Goal: Task Accomplishment & Management: Complete application form

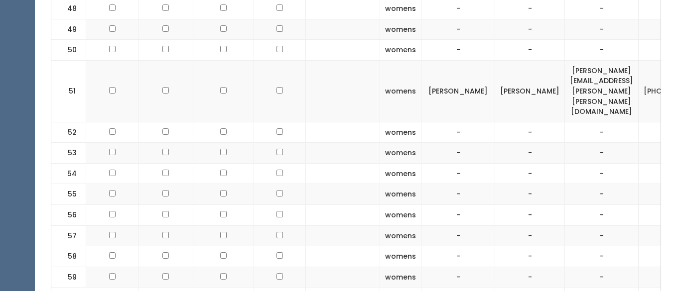
scroll to position [1942, 0]
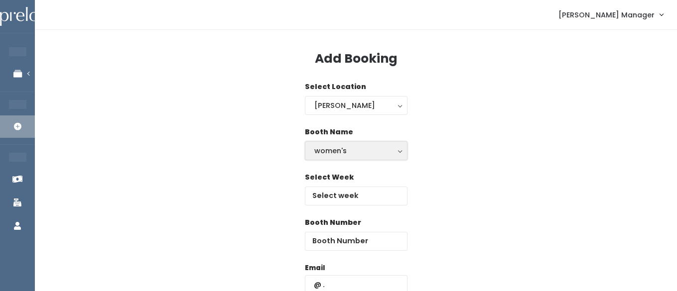
click at [330, 158] on button "women's" at bounding box center [356, 151] width 103 height 19
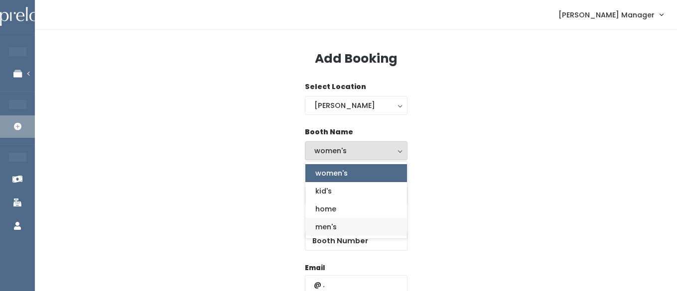
click at [321, 229] on span "men's" at bounding box center [325, 227] width 21 height 11
select select "mens"
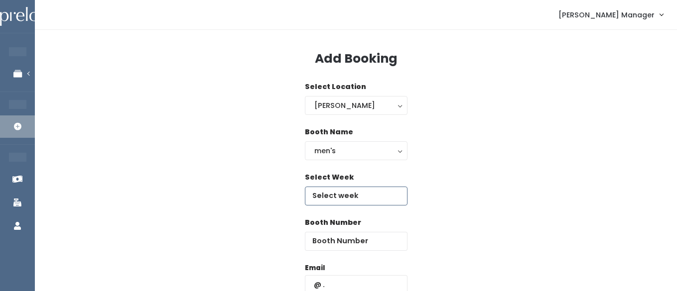
click at [333, 192] on input "text" at bounding box center [356, 196] width 103 height 19
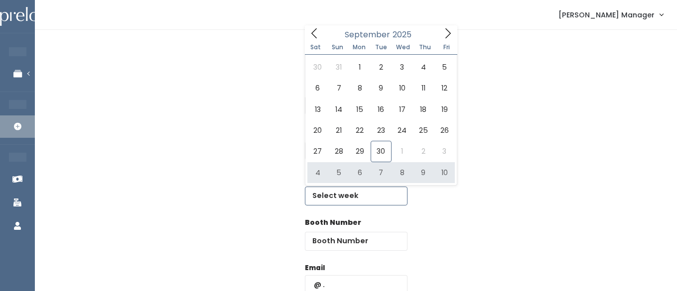
type input "October 4 to October 10"
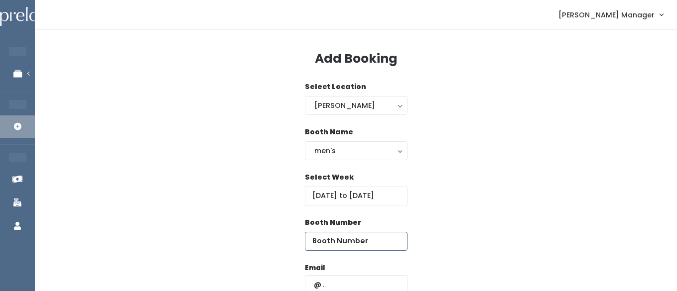
click at [374, 246] on input "number" at bounding box center [356, 241] width 103 height 19
type input "6"
type input "72"
click at [341, 283] on input "text" at bounding box center [356, 285] width 103 height 19
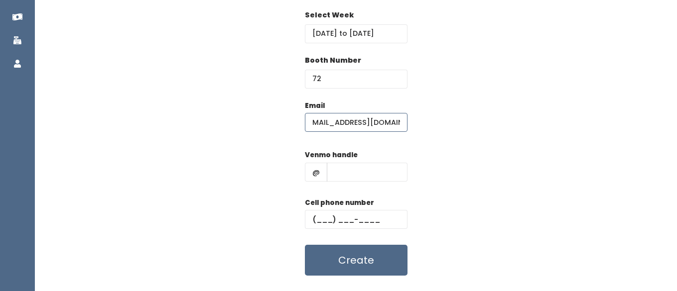
scroll to position [181, 0]
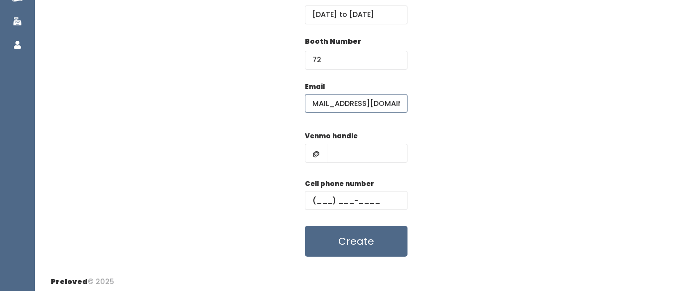
type input "[EMAIL_ADDRESS][DOMAIN_NAME]"
click at [343, 150] on input "text" at bounding box center [367, 153] width 81 height 19
type input "hhhh"
click at [340, 197] on input "text" at bounding box center [356, 200] width 103 height 19
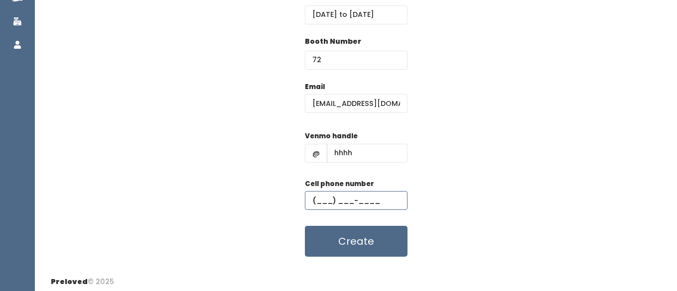
type input "[PHONE_NUMBER]"
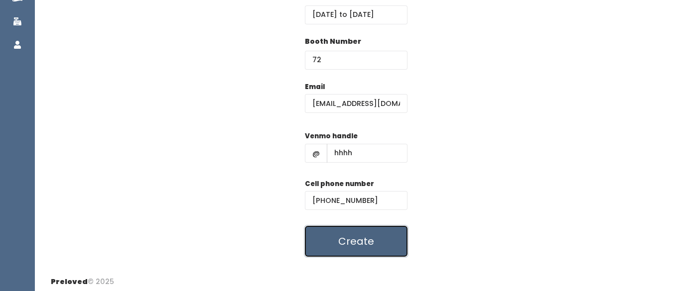
click at [337, 234] on button "Create" at bounding box center [356, 241] width 103 height 31
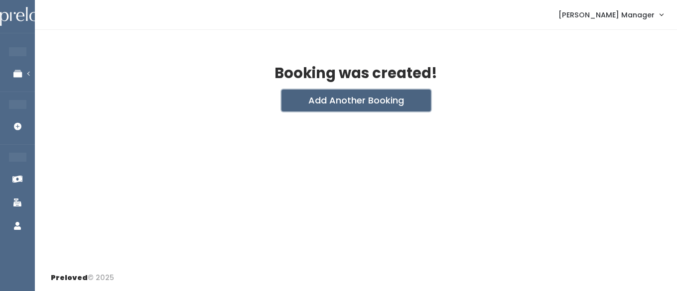
click at [304, 105] on button "Add Another Booking" at bounding box center [356, 101] width 149 height 22
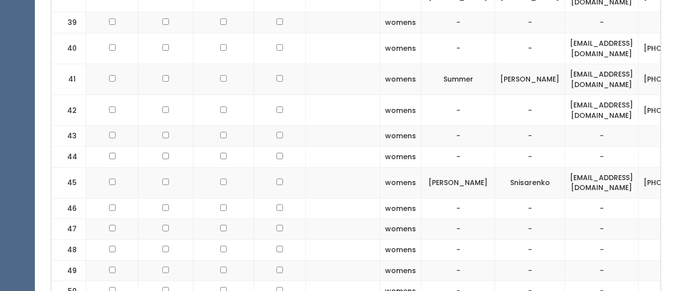
scroll to position [1387, 0]
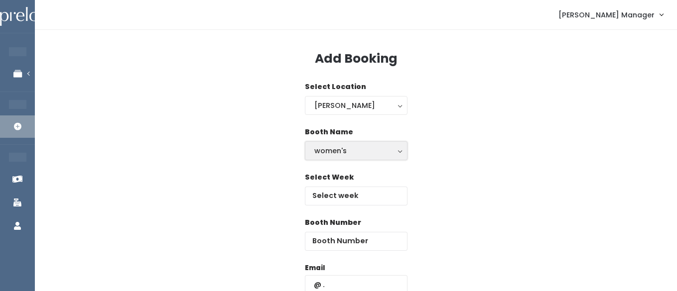
click at [330, 152] on div "women's" at bounding box center [356, 150] width 84 height 11
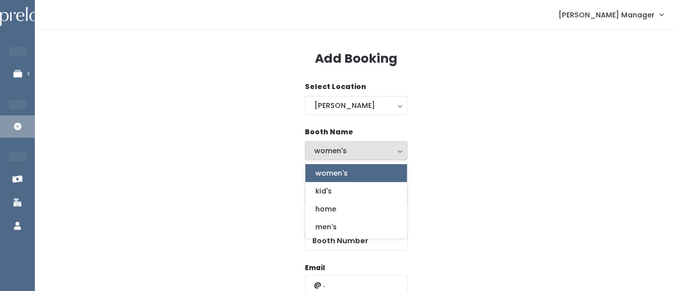
click at [452, 173] on div "Select Week" at bounding box center [356, 194] width 610 height 45
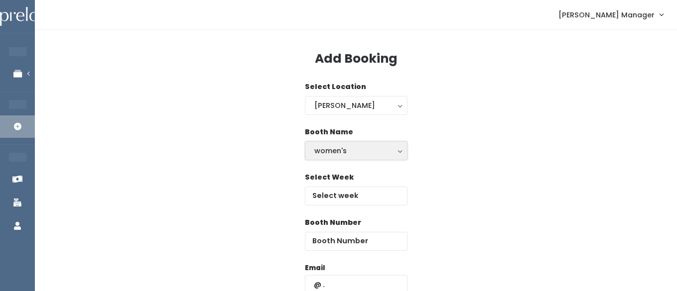
click at [350, 153] on div "women's" at bounding box center [356, 150] width 84 height 11
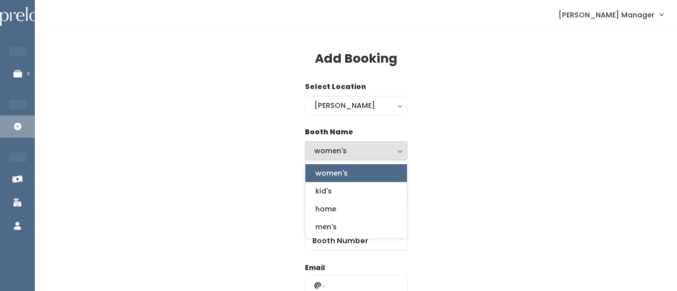
click at [323, 237] on div "women's kid's home men's" at bounding box center [356, 200] width 103 height 78
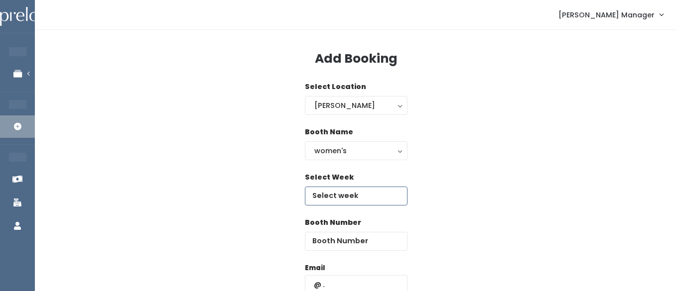
click at [360, 199] on input "text" at bounding box center [356, 196] width 103 height 19
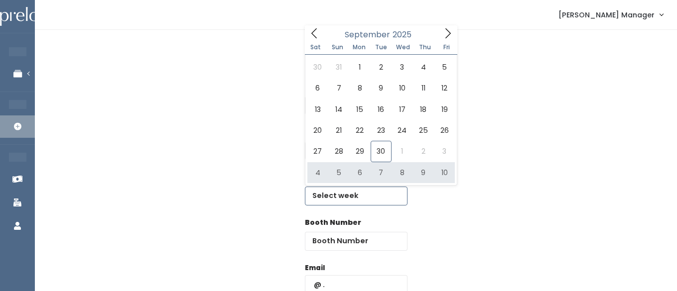
type input "October 4 to October 10"
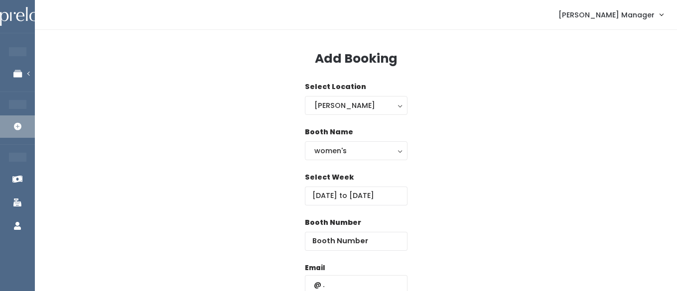
click at [374, 252] on div "Booth Number" at bounding box center [356, 240] width 103 height 45
click at [376, 237] on input "number" at bounding box center [356, 241] width 103 height 19
type input "47"
click at [363, 278] on input "text" at bounding box center [356, 285] width 103 height 19
type input "[EMAIL_ADDRESS][DOMAIN_NAME]"
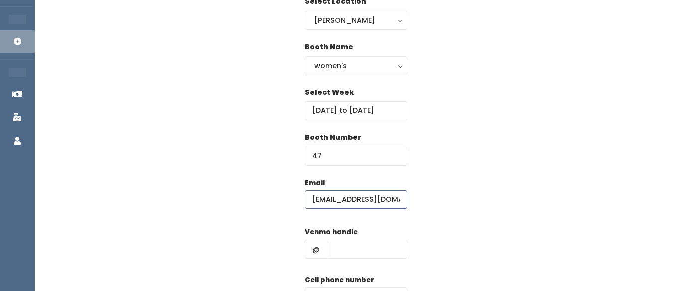
scroll to position [106, 0]
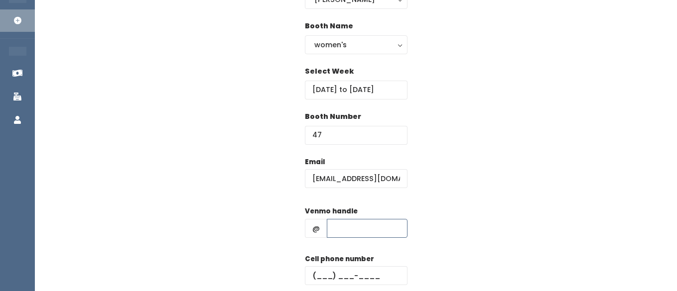
click at [357, 228] on input "text" at bounding box center [367, 228] width 81 height 19
type input "hhhh"
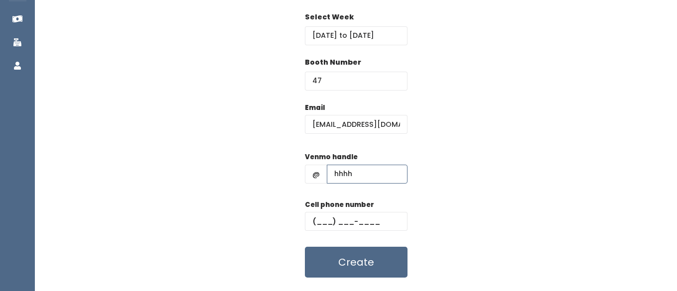
scroll to position [168, 0]
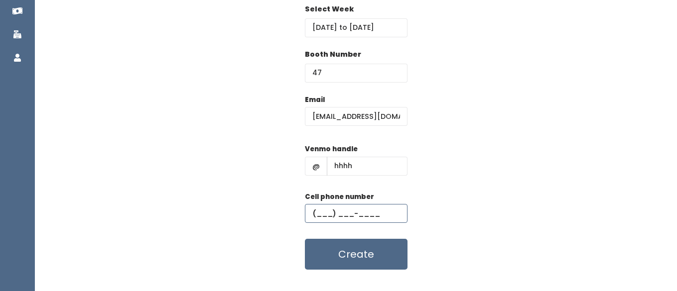
click at [328, 210] on input "text" at bounding box center [356, 213] width 103 height 19
type input "(555) 555-5555"
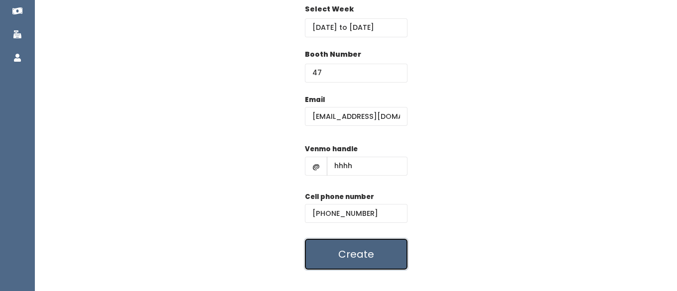
click at [332, 258] on button "Create" at bounding box center [356, 254] width 103 height 31
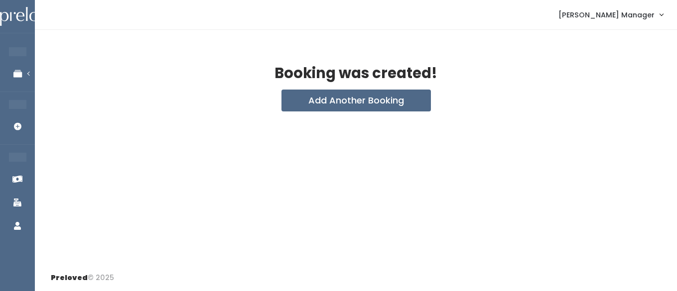
click at [298, 89] on div "Booking was created!" at bounding box center [356, 78] width 610 height 24
click at [298, 116] on div "Booking was created! Add Another Booking" at bounding box center [356, 147] width 642 height 235
click at [298, 107] on button "Add Another Booking" at bounding box center [356, 101] width 149 height 22
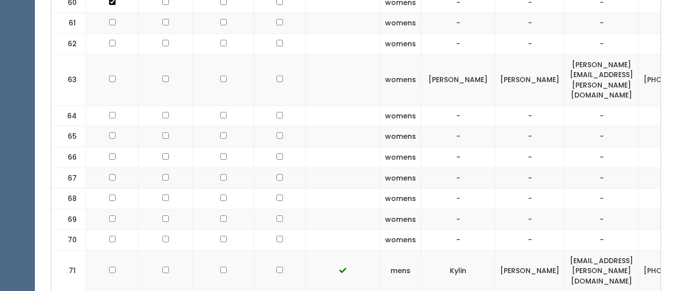
scroll to position [2014, 0]
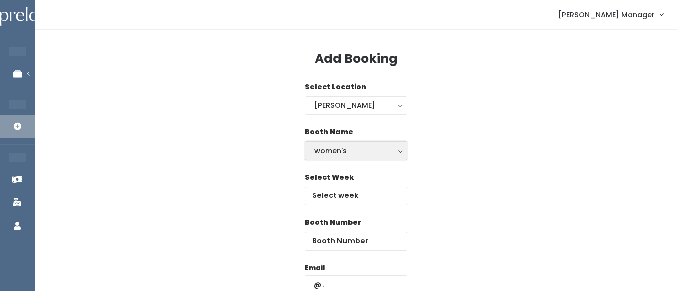
click at [347, 150] on div "women's" at bounding box center [356, 150] width 84 height 11
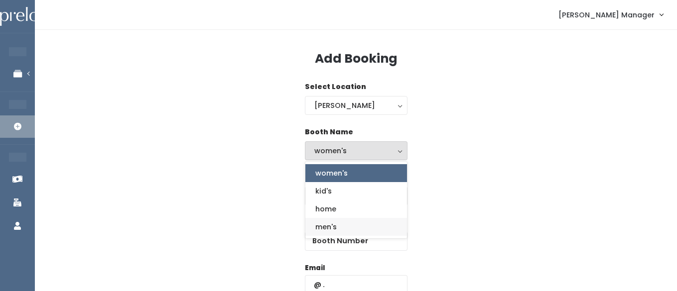
click at [323, 227] on span "men's" at bounding box center [325, 227] width 21 height 11
select select "mens"
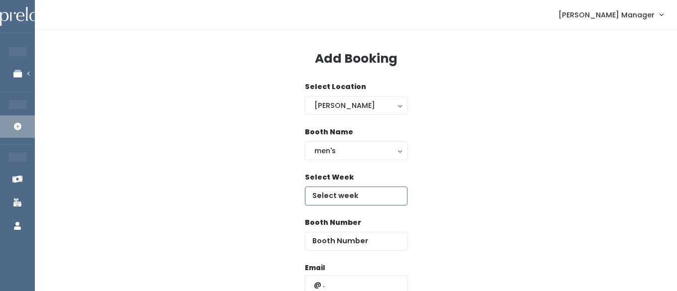
click at [335, 193] on input "text" at bounding box center [356, 196] width 103 height 19
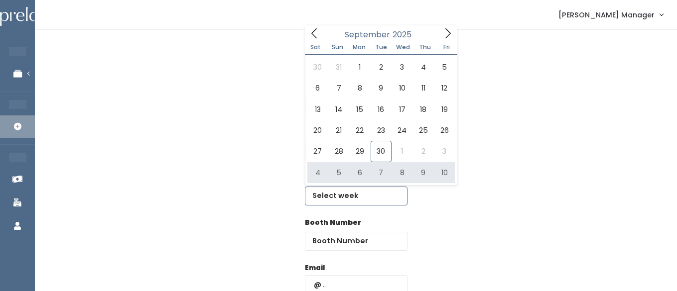
type input "October 4 to October 10"
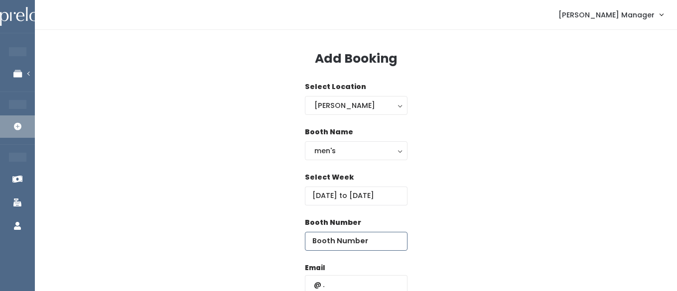
click at [375, 243] on input "number" at bounding box center [356, 241] width 103 height 19
type input "74"
click at [362, 279] on input "text" at bounding box center [356, 285] width 103 height 19
type input "[EMAIL_ADDRESS][DOMAIN_NAME]"
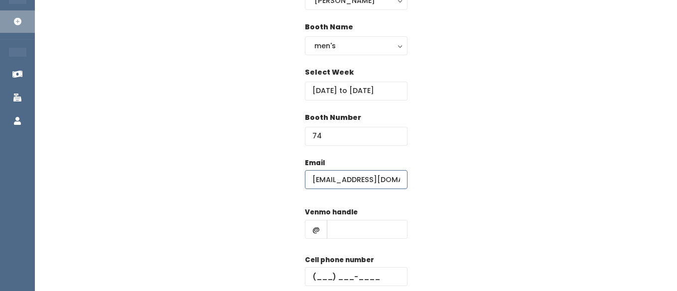
scroll to position [110, 0]
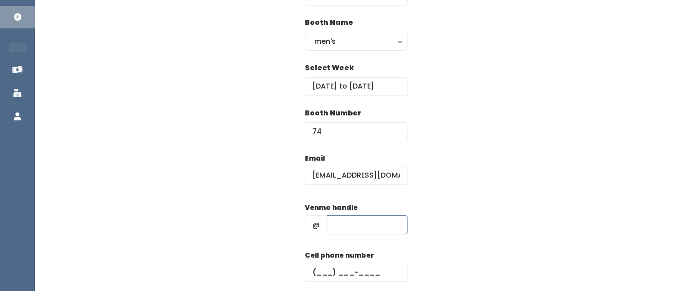
click at [349, 226] on input "text" at bounding box center [367, 225] width 81 height 19
type input "hhhh"
click at [337, 277] on input "text" at bounding box center [356, 272] width 103 height 19
type input "(555) 555-5555"
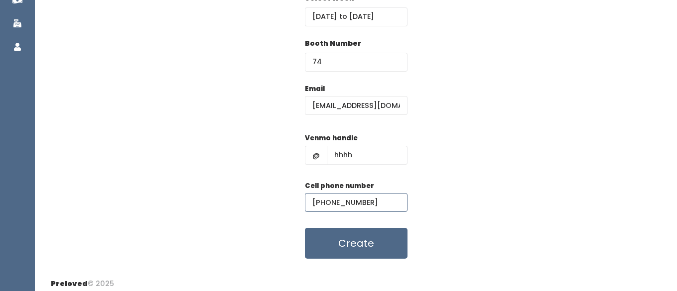
scroll to position [185, 0]
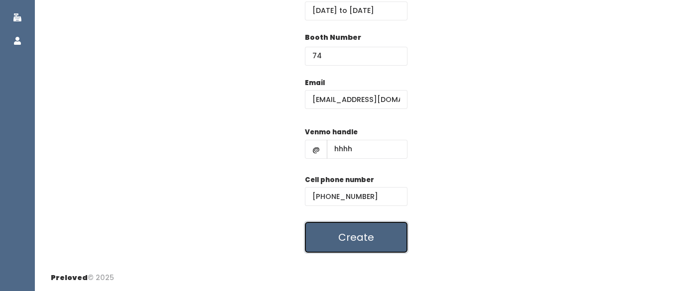
click at [347, 234] on button "Create" at bounding box center [356, 237] width 103 height 31
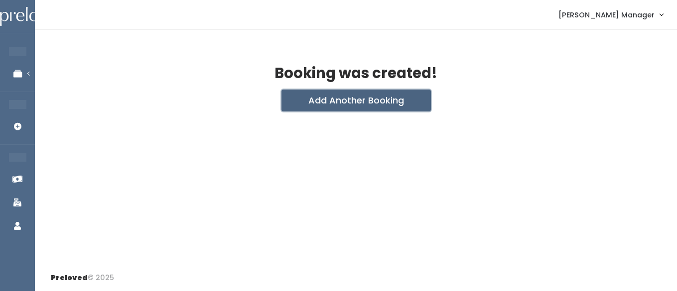
click at [322, 103] on button "Add Another Booking" at bounding box center [356, 101] width 149 height 22
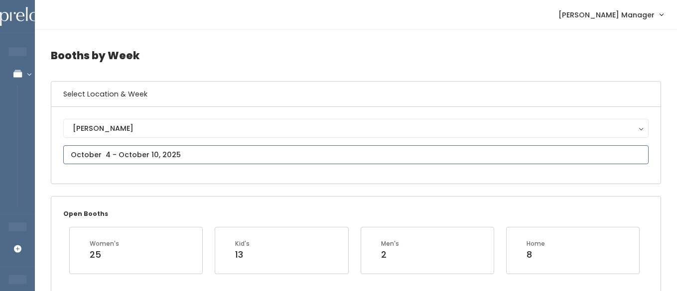
click at [129, 156] on input "text" at bounding box center [355, 154] width 585 height 19
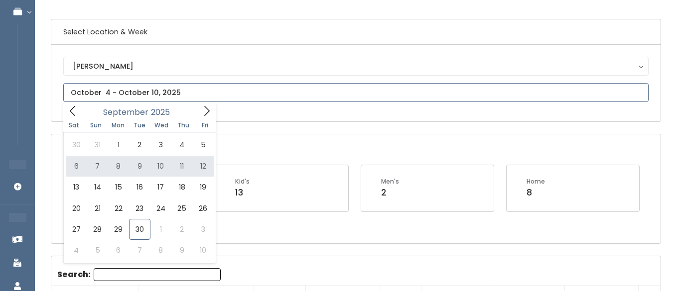
scroll to position [74, 0]
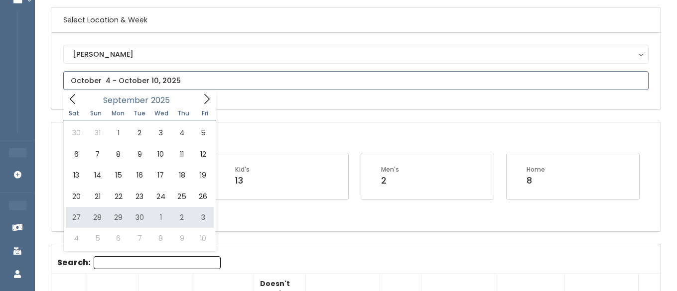
type input "September 27 to October 3"
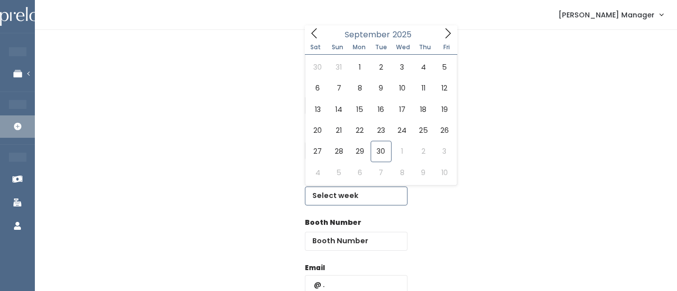
click at [363, 189] on input "text" at bounding box center [356, 196] width 103 height 19
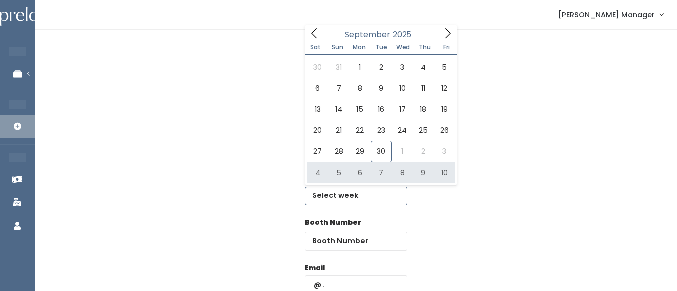
type input "October 4 to October 10"
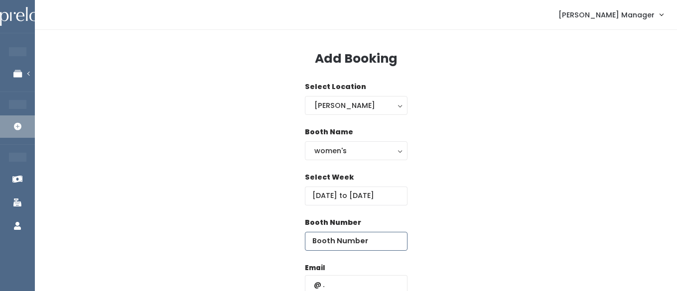
click at [379, 239] on input "number" at bounding box center [356, 241] width 103 height 19
type input "53"
click at [372, 279] on input "text" at bounding box center [356, 285] width 103 height 19
type input "anne.kanzee81012@gmail.com"
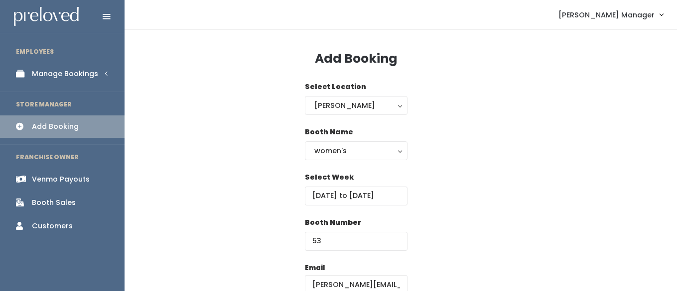
click at [22, 121] on link "Add Booking" at bounding box center [62, 127] width 125 height 22
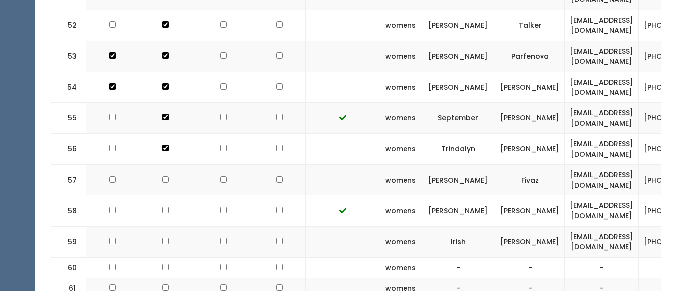
scroll to position [1833, 0]
click at [162, 164] on td at bounding box center [166, 179] width 55 height 31
click at [162, 175] on input "checkbox" at bounding box center [165, 178] width 6 height 6
checkbox input "true"
click at [162, 206] on input "checkbox" at bounding box center [165, 209] width 6 height 6
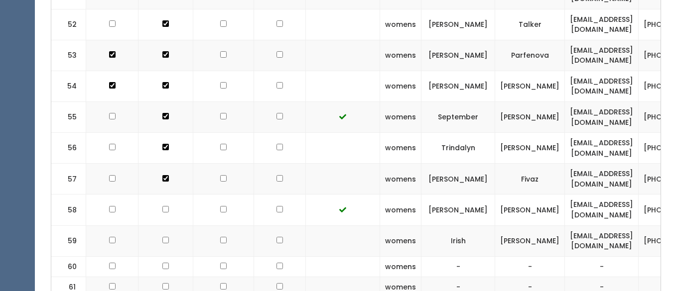
checkbox input "true"
click at [162, 237] on input "checkbox" at bounding box center [165, 240] width 6 height 6
checkbox input "true"
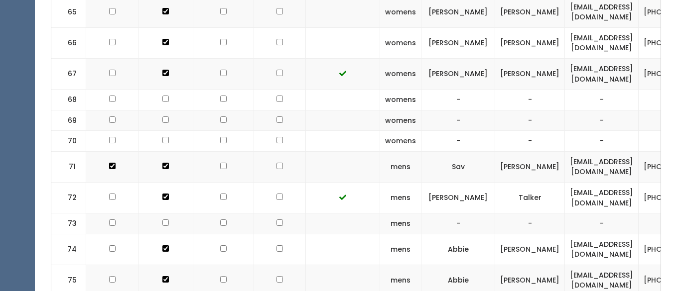
scroll to position [2236, 0]
